Goal: Task Accomplishment & Management: Manage account settings

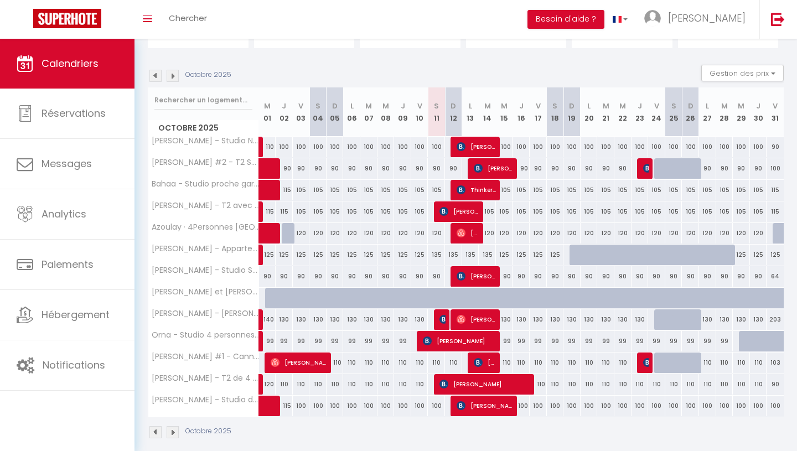
scroll to position [106, 0]
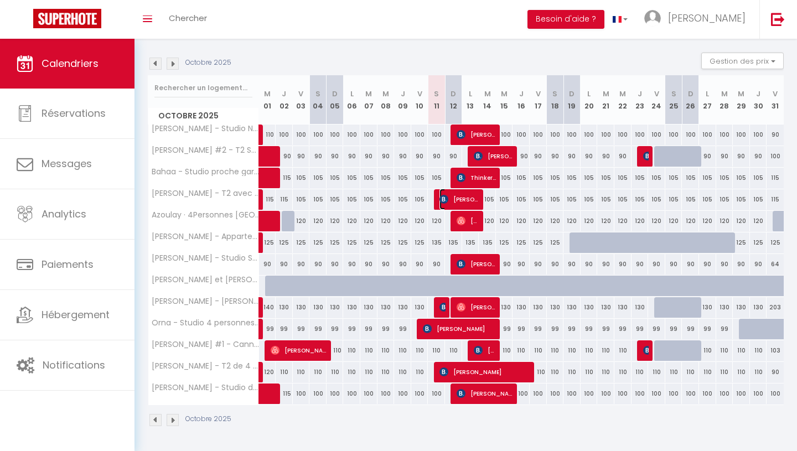
click at [444, 201] on img at bounding box center [443, 199] width 9 height 9
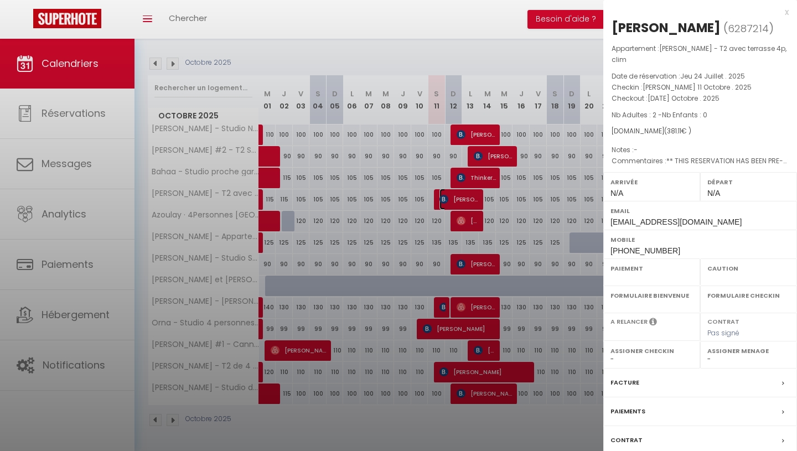
select select "OK"
select select "KO"
select select "0"
select select "1"
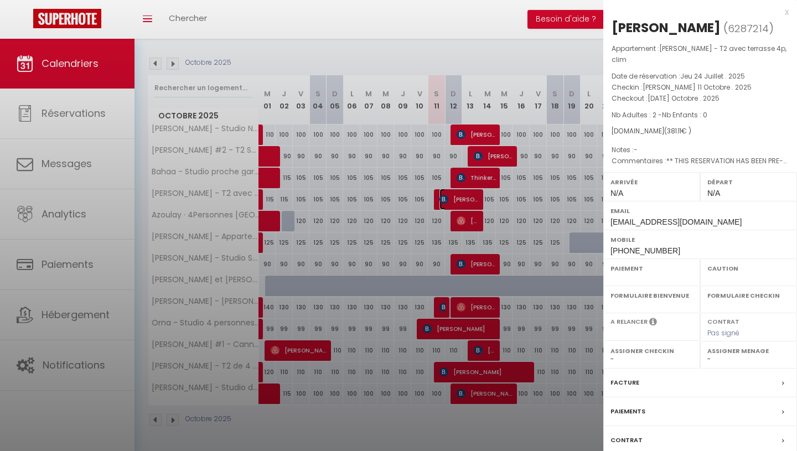
select select
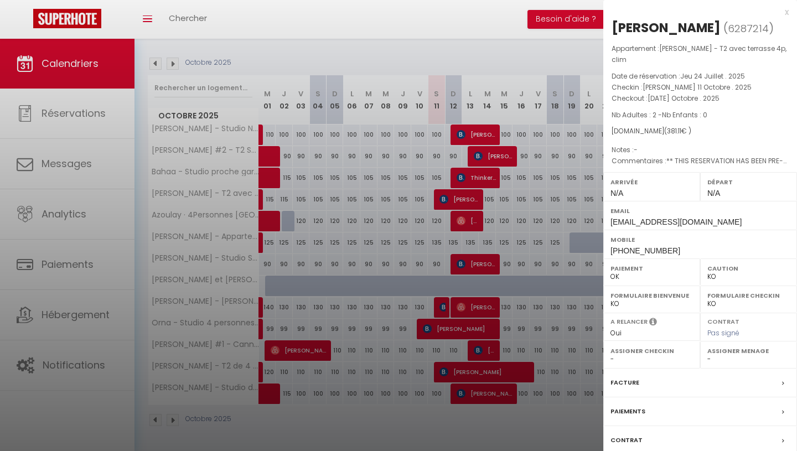
click at [787, 12] on div "x" at bounding box center [695, 12] width 185 height 13
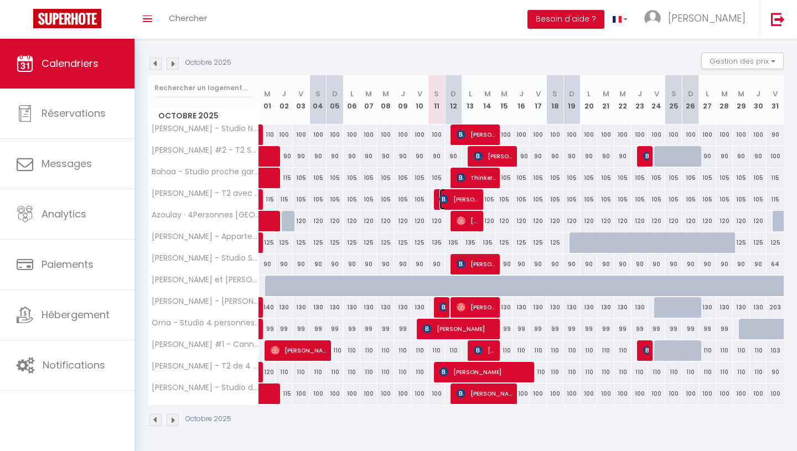
click at [456, 201] on span "[PERSON_NAME]" at bounding box center [459, 199] width 40 height 21
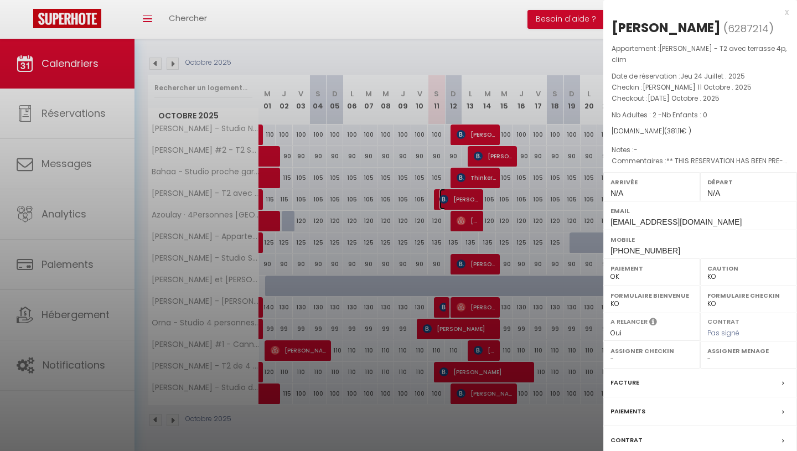
scroll to position [0, 0]
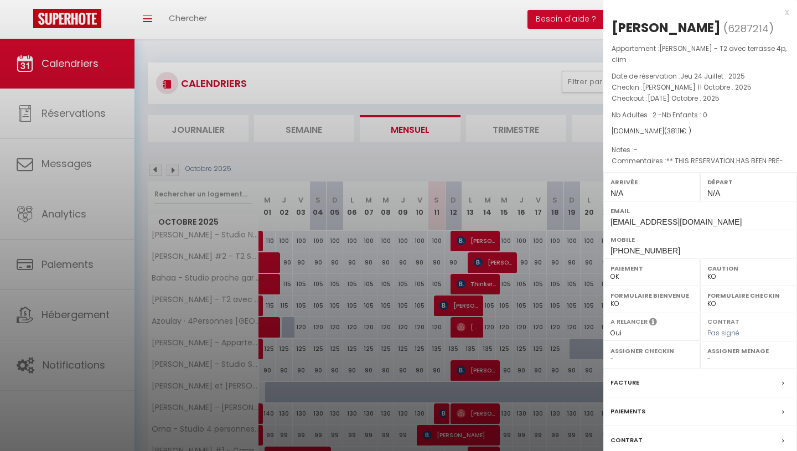
click at [96, 168] on div at bounding box center [398, 225] width 797 height 451
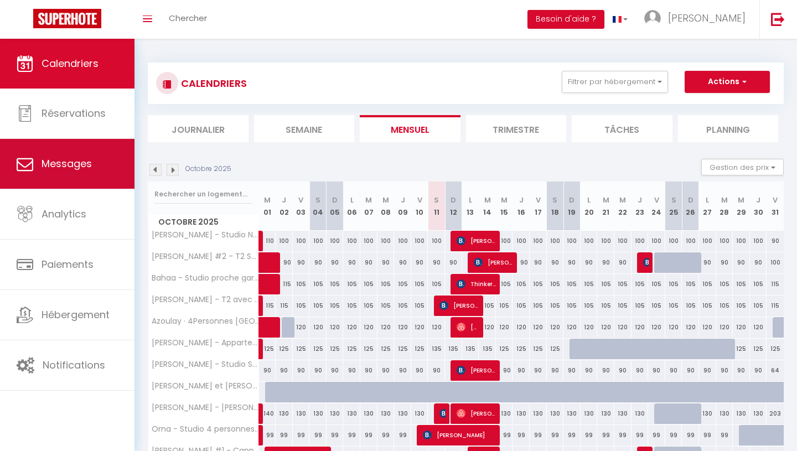
click at [85, 158] on span "Messages" at bounding box center [67, 164] width 50 height 14
select select "message"
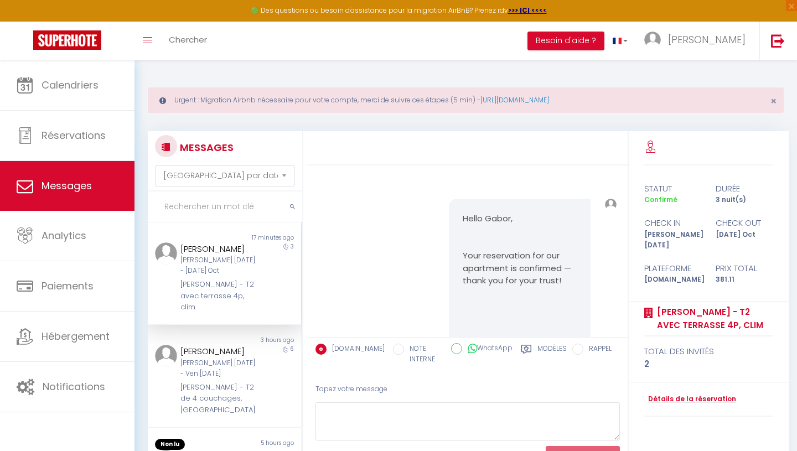
scroll to position [1944, 0]
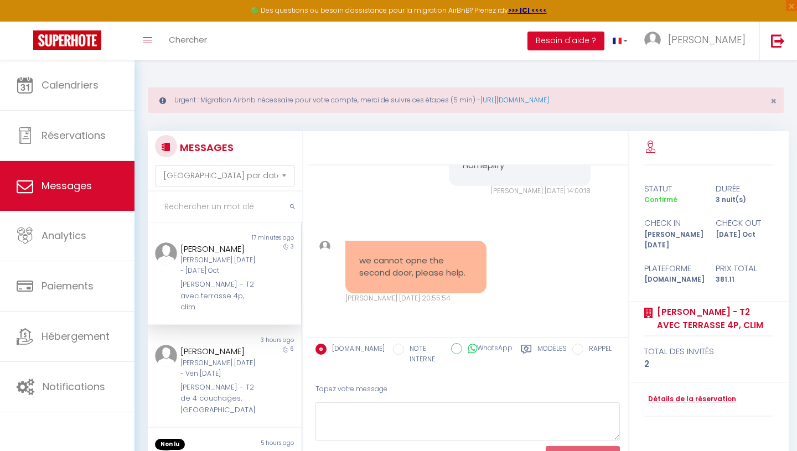
click at [243, 283] on div "[PERSON_NAME] - T2 avec terrasse 4p, clim" at bounding box center [217, 296] width 75 height 34
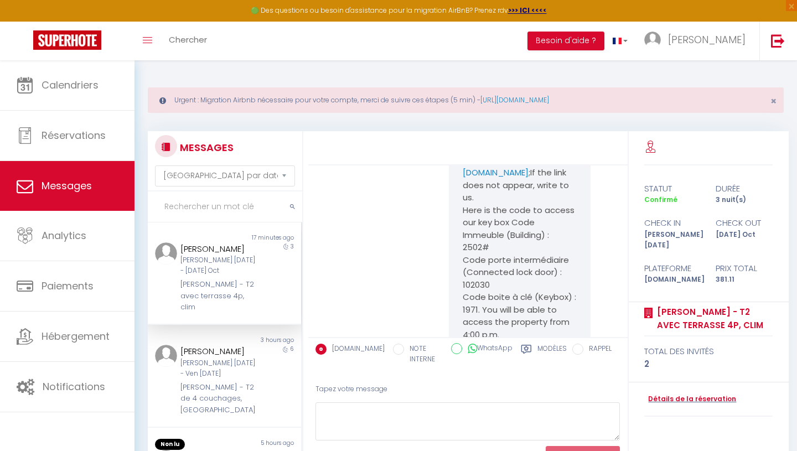
scroll to position [1560, 0]
click at [547, 182] on link "[URL][DOMAIN_NAME]" at bounding box center [506, 170] width 86 height 24
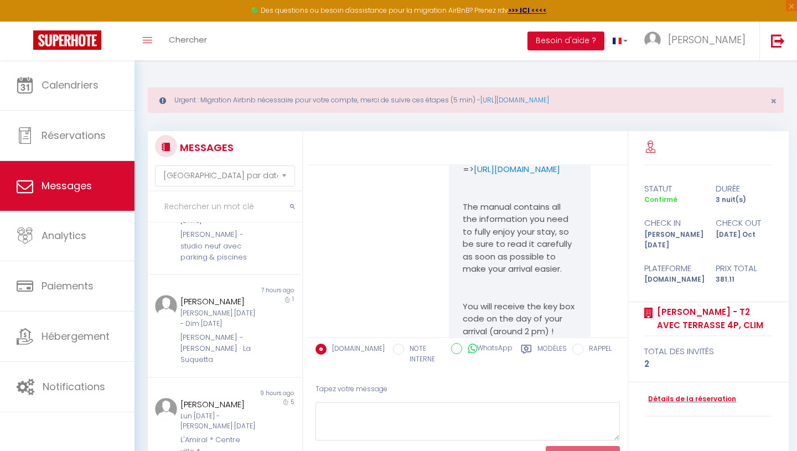
scroll to position [399, 0]
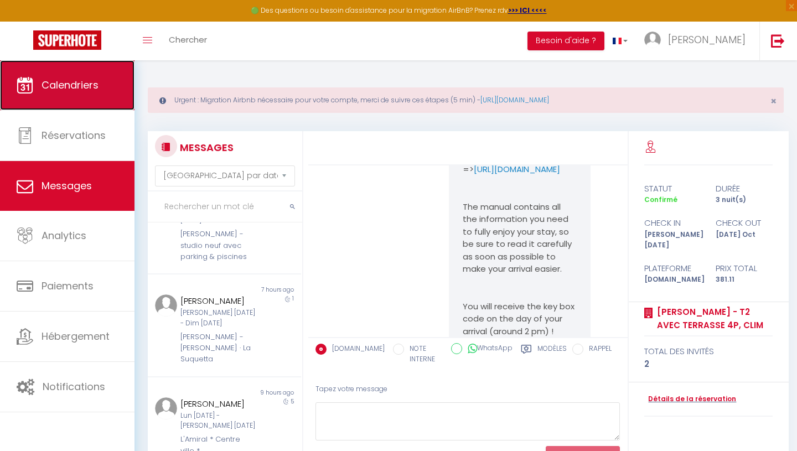
click at [110, 90] on link "Calendriers" at bounding box center [67, 85] width 135 height 50
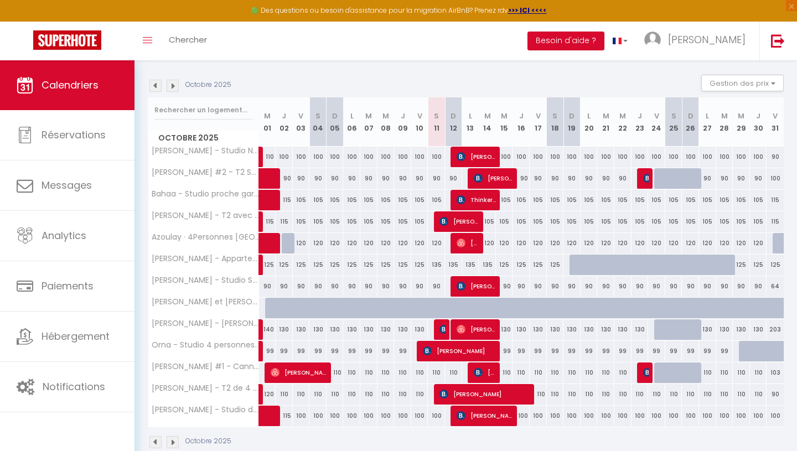
scroll to position [151, 0]
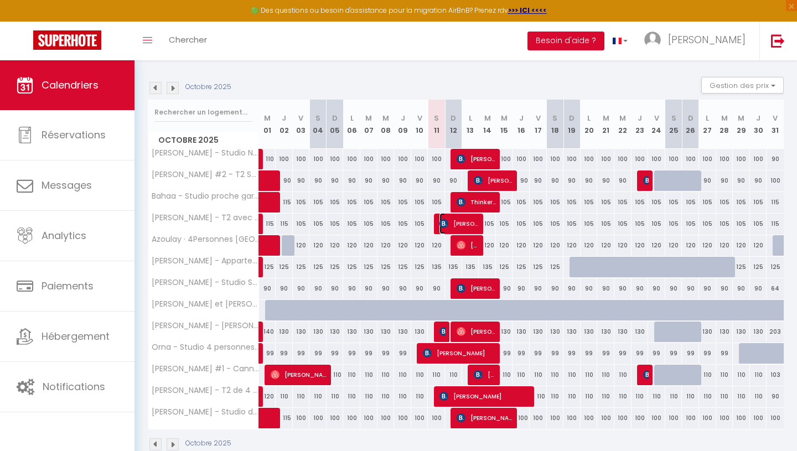
click at [461, 226] on span "[PERSON_NAME]" at bounding box center [459, 223] width 40 height 21
select select "OK"
select select "KO"
select select "0"
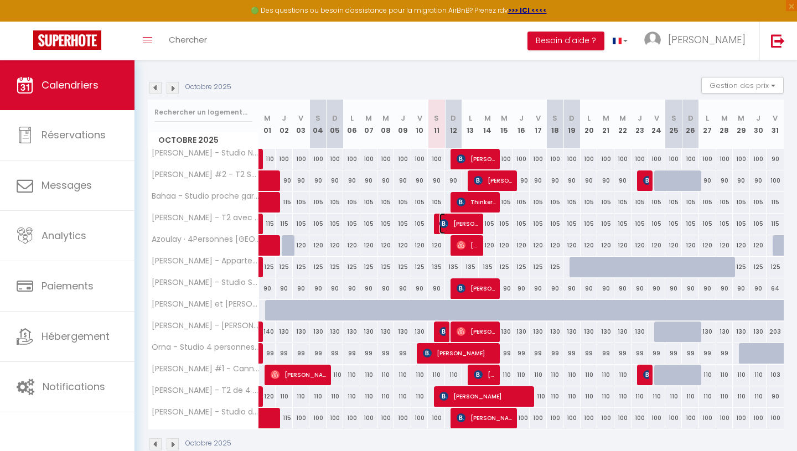
select select "1"
select select
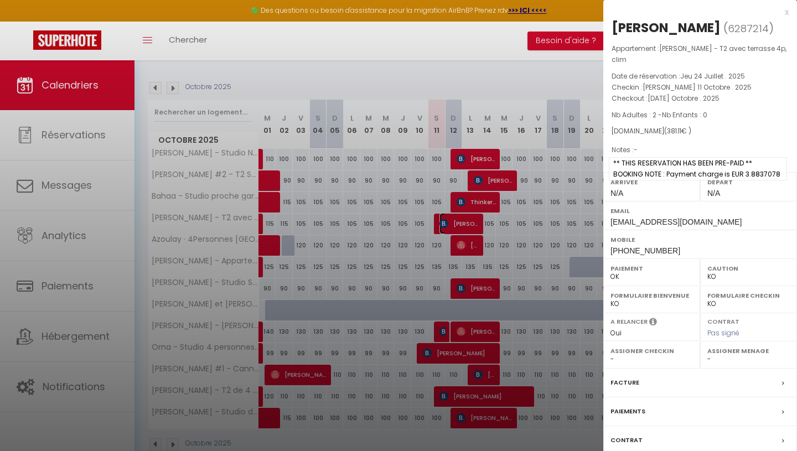
scroll to position [175, 0]
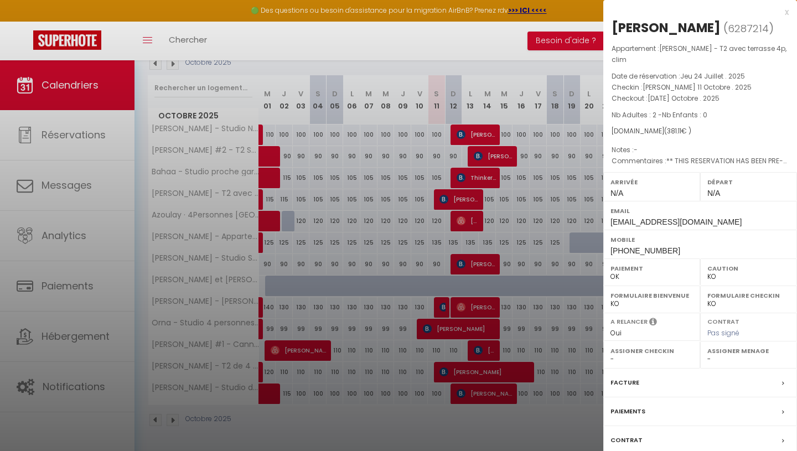
click at [784, 14] on div "x" at bounding box center [695, 12] width 185 height 13
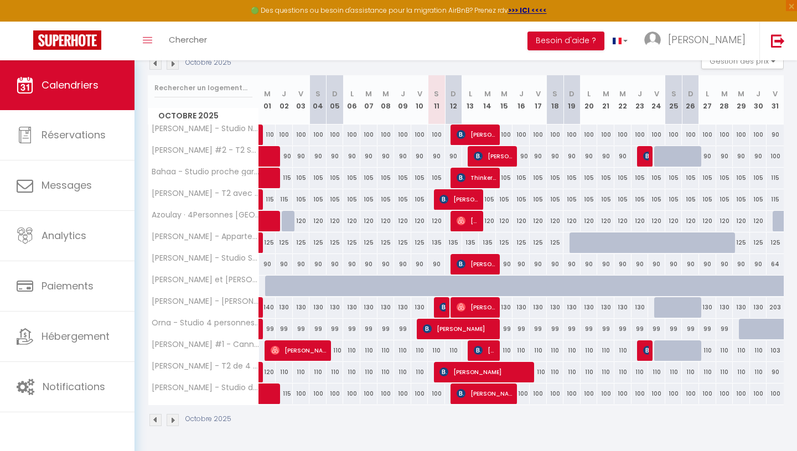
click at [452, 354] on div "110" at bounding box center [453, 350] width 17 height 20
type input "110"
type input "Dim 12 Octobre 2025"
type input "Lun 13 Octobre 2025"
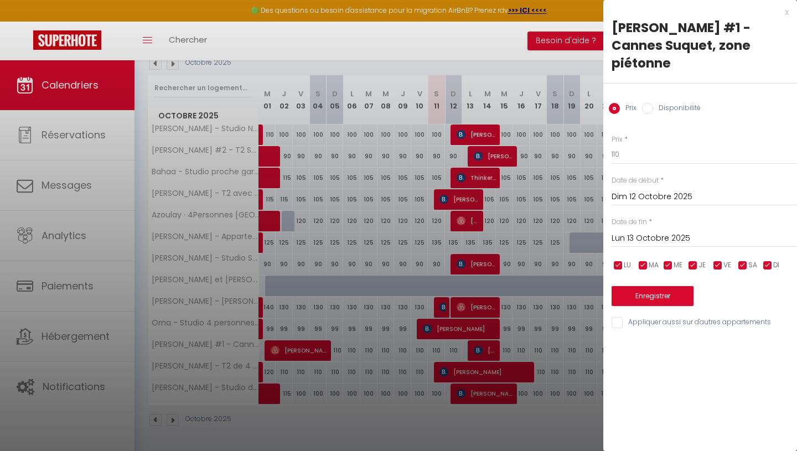
click at [643, 190] on input "Dim 12 Octobre 2025" at bounding box center [704, 197] width 185 height 14
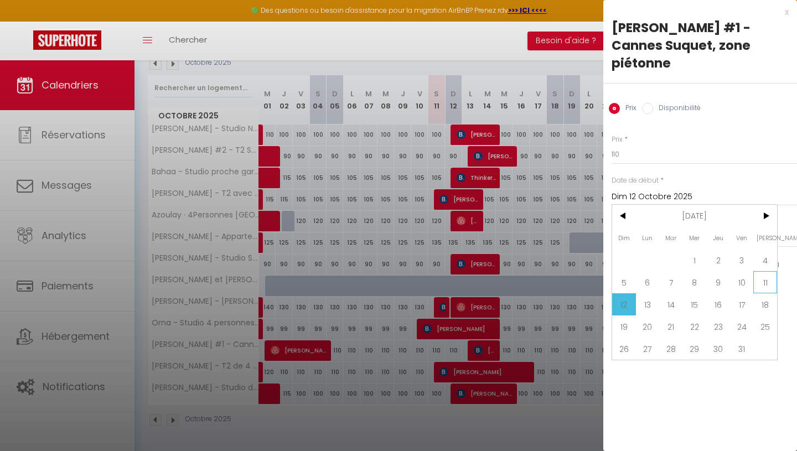
click at [768, 271] on span "11" at bounding box center [765, 282] width 24 height 22
type input "[PERSON_NAME] 11 Octobre 2025"
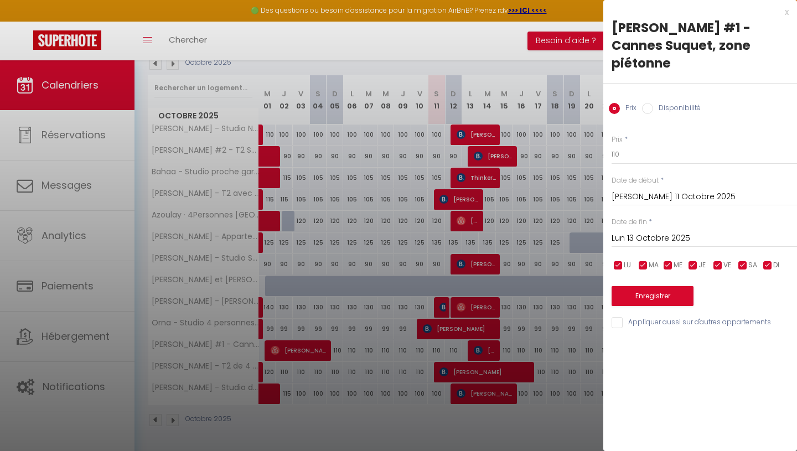
click at [647, 231] on input "Lun 13 Octobre 2025" at bounding box center [704, 238] width 185 height 14
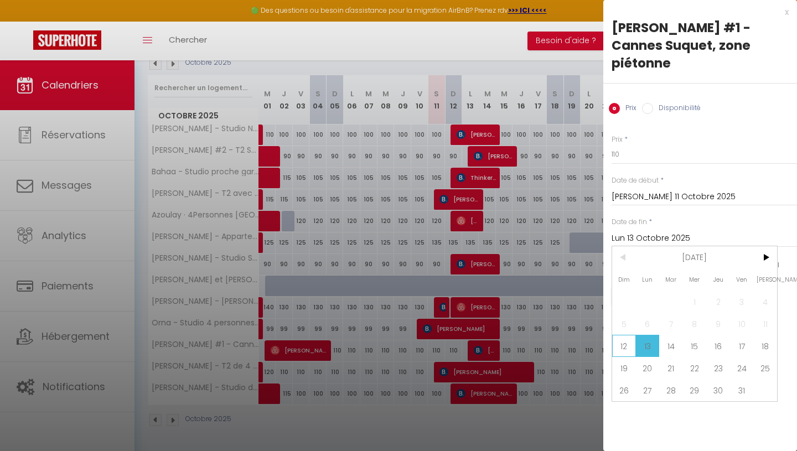
click at [620, 335] on span "12" at bounding box center [624, 346] width 24 height 22
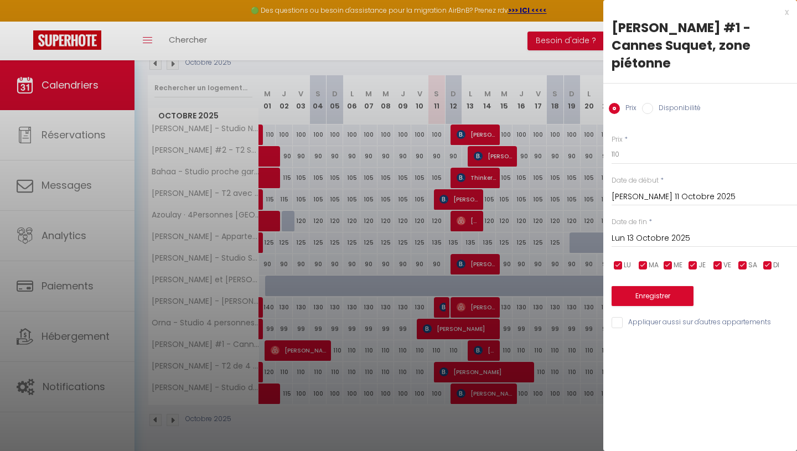
type input "Dim 12 Octobre 2025"
click at [658, 103] on label "Disponibilité" at bounding box center [677, 109] width 48 height 12
click at [653, 103] on input "Disponibilité" at bounding box center [647, 108] width 11 height 11
radio input "true"
radio input "false"
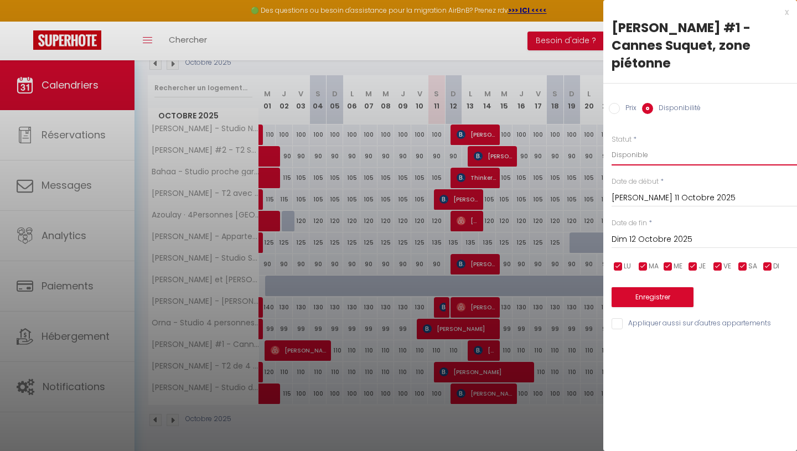
click at [654, 144] on select "Disponible Indisponible" at bounding box center [704, 154] width 185 height 21
select select "0"
click at [650, 287] on button "Enregistrer" at bounding box center [653, 297] width 82 height 20
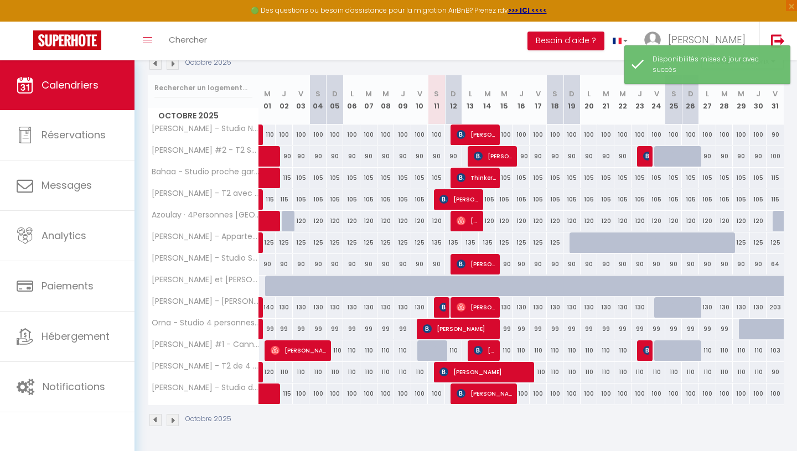
click at [421, 350] on div at bounding box center [425, 350] width 17 height 21
select select "1"
type input "Ven 10 Octobre 2025"
type input "[PERSON_NAME] 11 Octobre 2025"
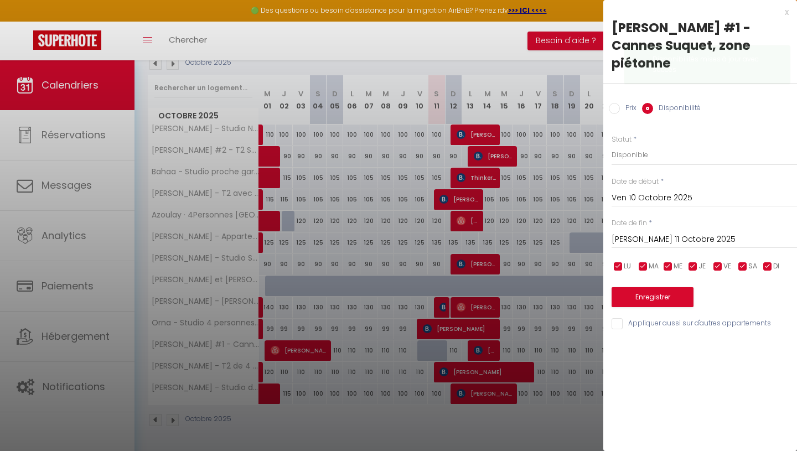
click at [677, 191] on input "Ven 10 Octobre 2025" at bounding box center [704, 198] width 185 height 14
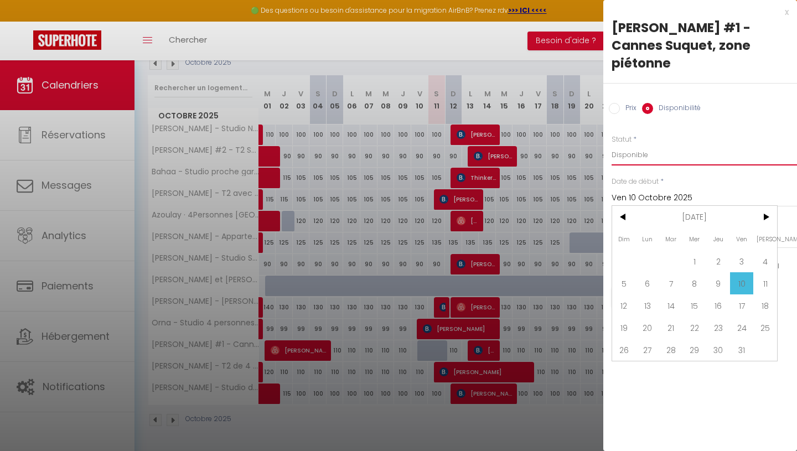
click at [692, 144] on select "Disponible Indisponible" at bounding box center [704, 154] width 185 height 21
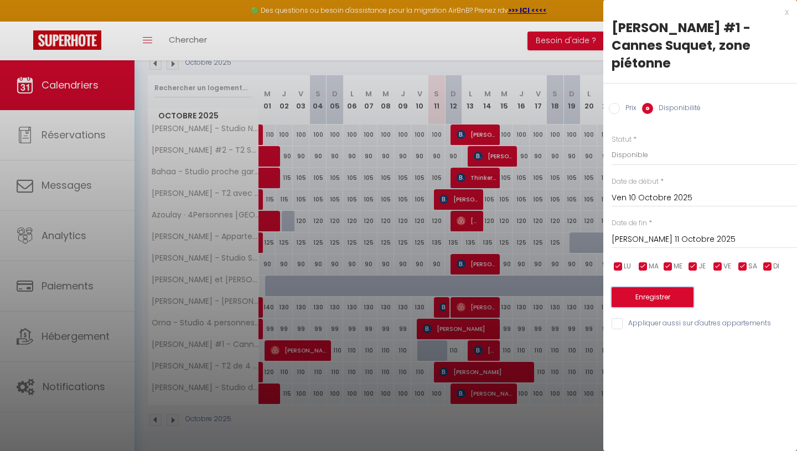
click at [683, 287] on button "Enregistrer" at bounding box center [653, 297] width 82 height 20
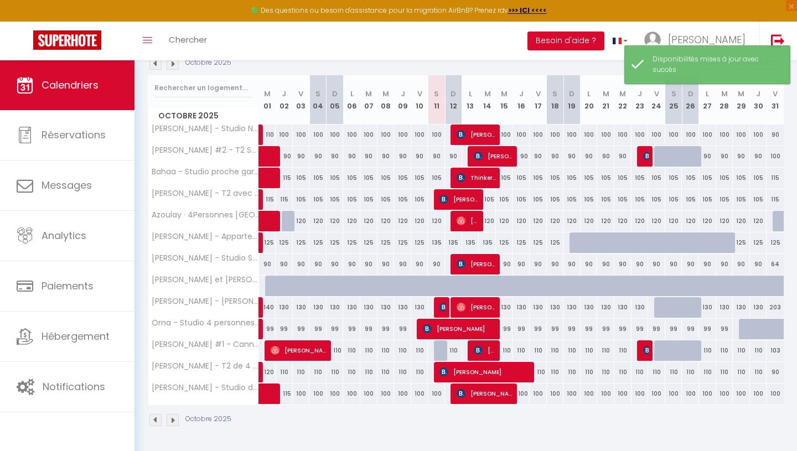
click at [453, 351] on div "110" at bounding box center [453, 350] width 17 height 20
select select "1"
type input "Dim 12 Octobre 2025"
type input "Lun 13 Octobre 2025"
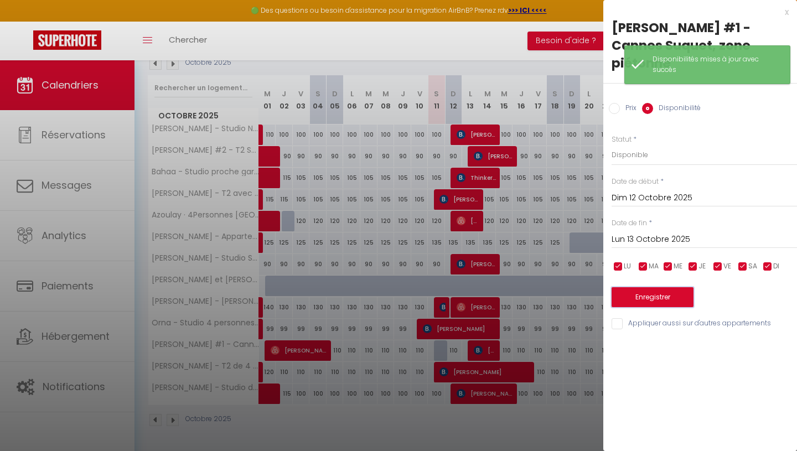
click at [650, 287] on button "Enregistrer" at bounding box center [653, 297] width 82 height 20
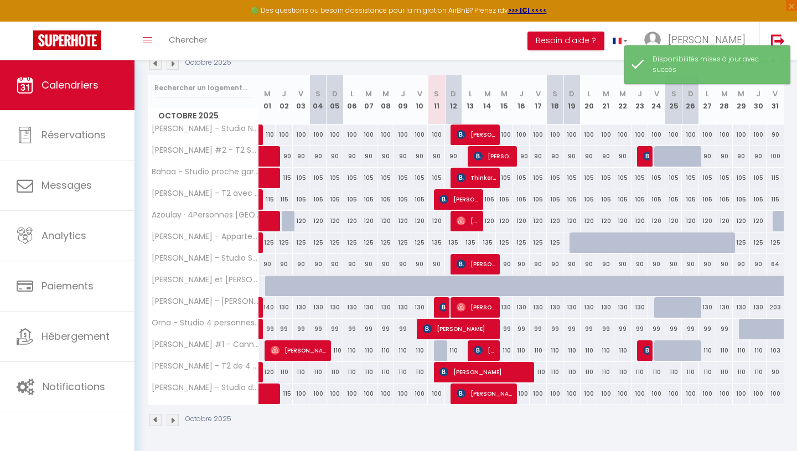
click at [452, 349] on div "110" at bounding box center [453, 350] width 17 height 20
select select "1"
type input "Dim 12 Octobre 2025"
type input "Lun 13 Octobre 2025"
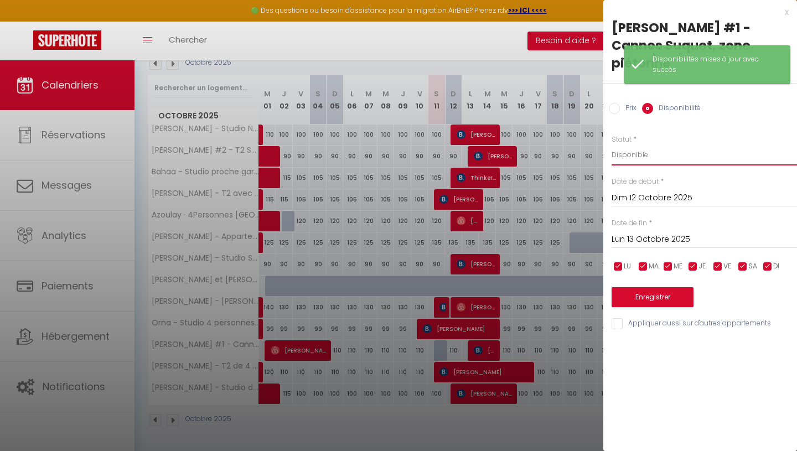
click at [658, 144] on select "Disponible Indisponible" at bounding box center [704, 154] width 185 height 21
select select "0"
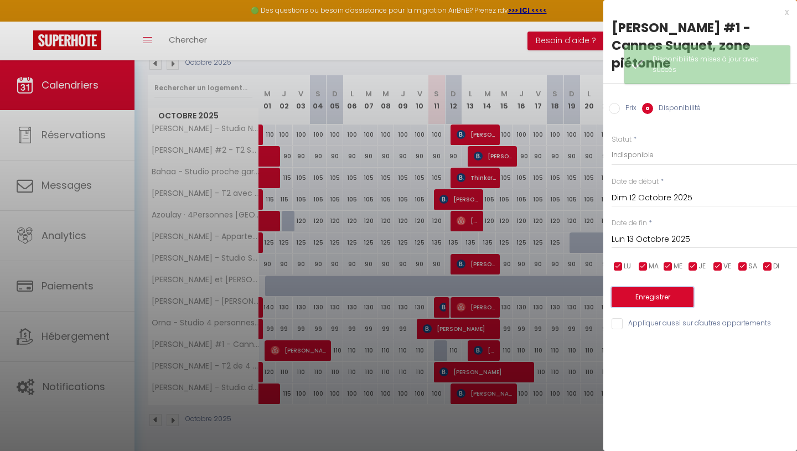
click at [651, 287] on button "Enregistrer" at bounding box center [653, 297] width 82 height 20
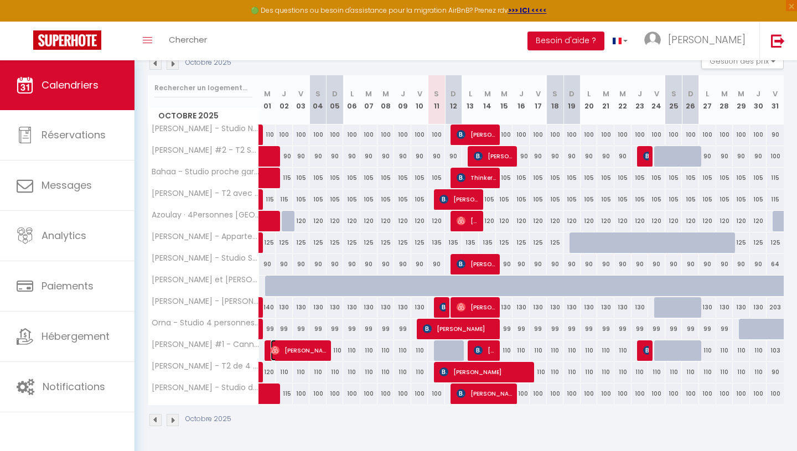
click at [317, 357] on span "[PERSON_NAME]" at bounding box center [299, 350] width 57 height 21
select select "OK"
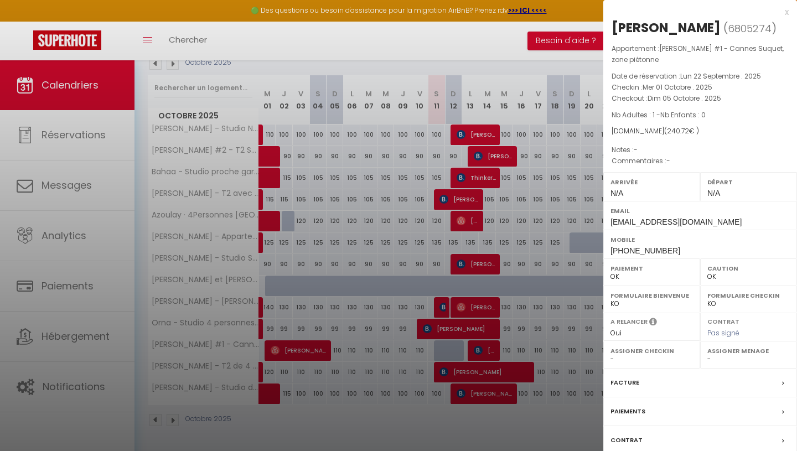
click at [639, 437] on label "Contrat" at bounding box center [627, 441] width 32 height 12
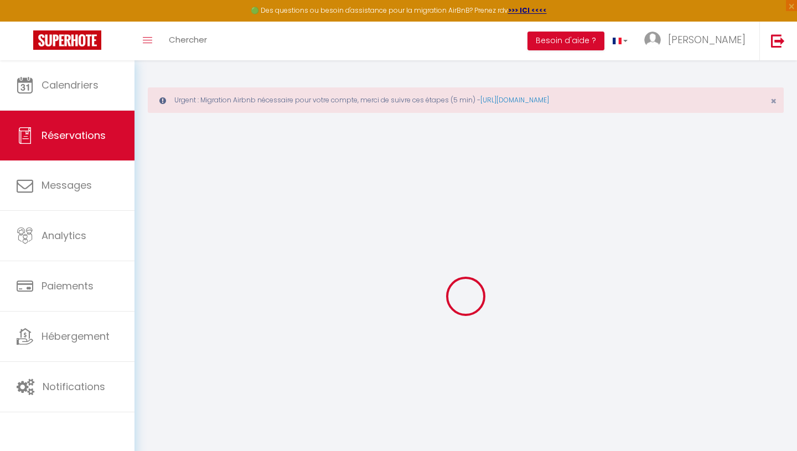
select select
checkbox input "false"
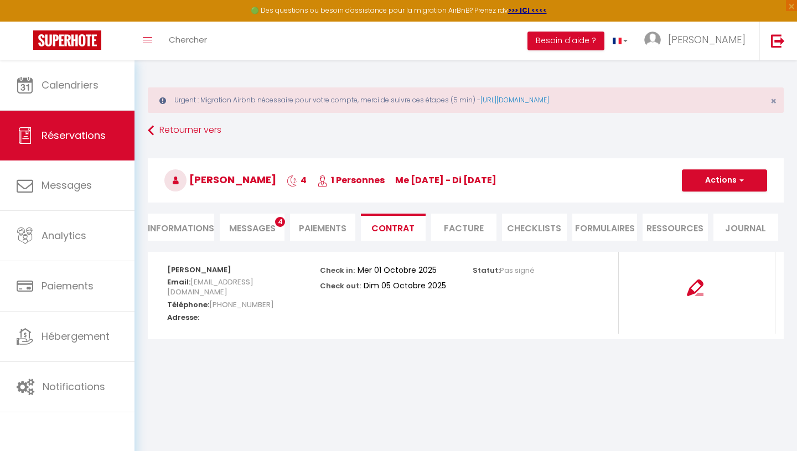
click at [273, 223] on span "Messages" at bounding box center [252, 228] width 46 height 13
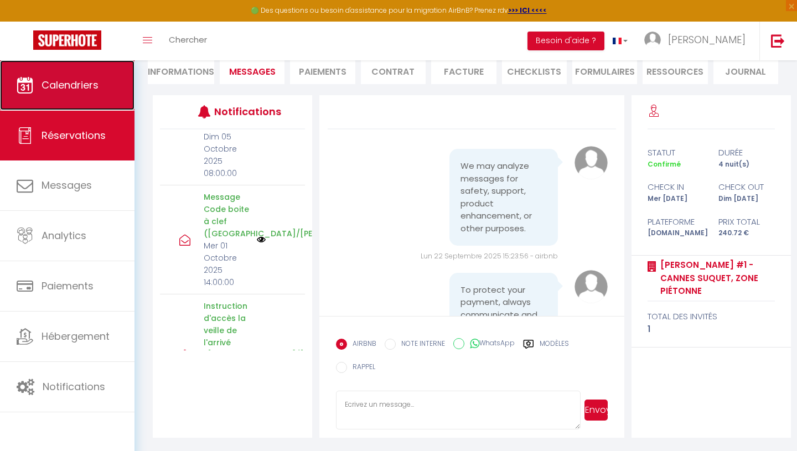
click at [72, 91] on span "Calendriers" at bounding box center [70, 85] width 57 height 14
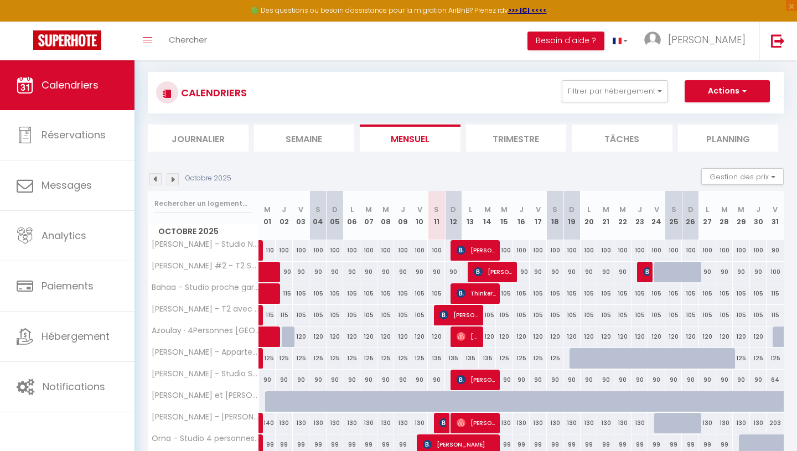
scroll to position [175, 0]
